Goal: Task Accomplishment & Management: Use online tool/utility

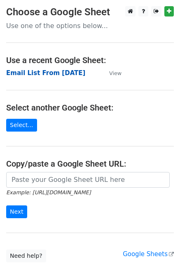
click at [54, 73] on strong "Email List From [DATE]" at bounding box center [45, 72] width 79 height 7
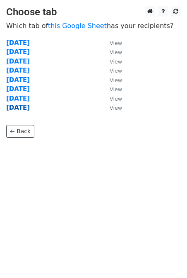
click at [23, 108] on strong "30-09-2025" at bounding box center [18, 107] width 24 height 7
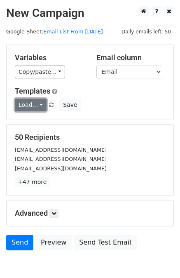
click at [36, 109] on link "Load..." at bounding box center [31, 105] width 32 height 13
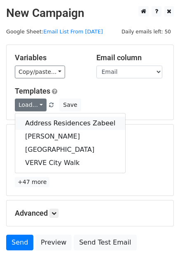
click at [46, 126] on link "Address Residences Zabeel" at bounding box center [70, 123] width 110 height 13
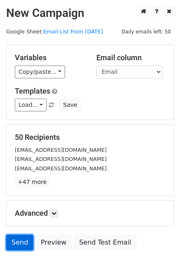
click at [16, 243] on link "Send" at bounding box center [19, 243] width 27 height 16
